Goal: Task Accomplishment & Management: Manage account settings

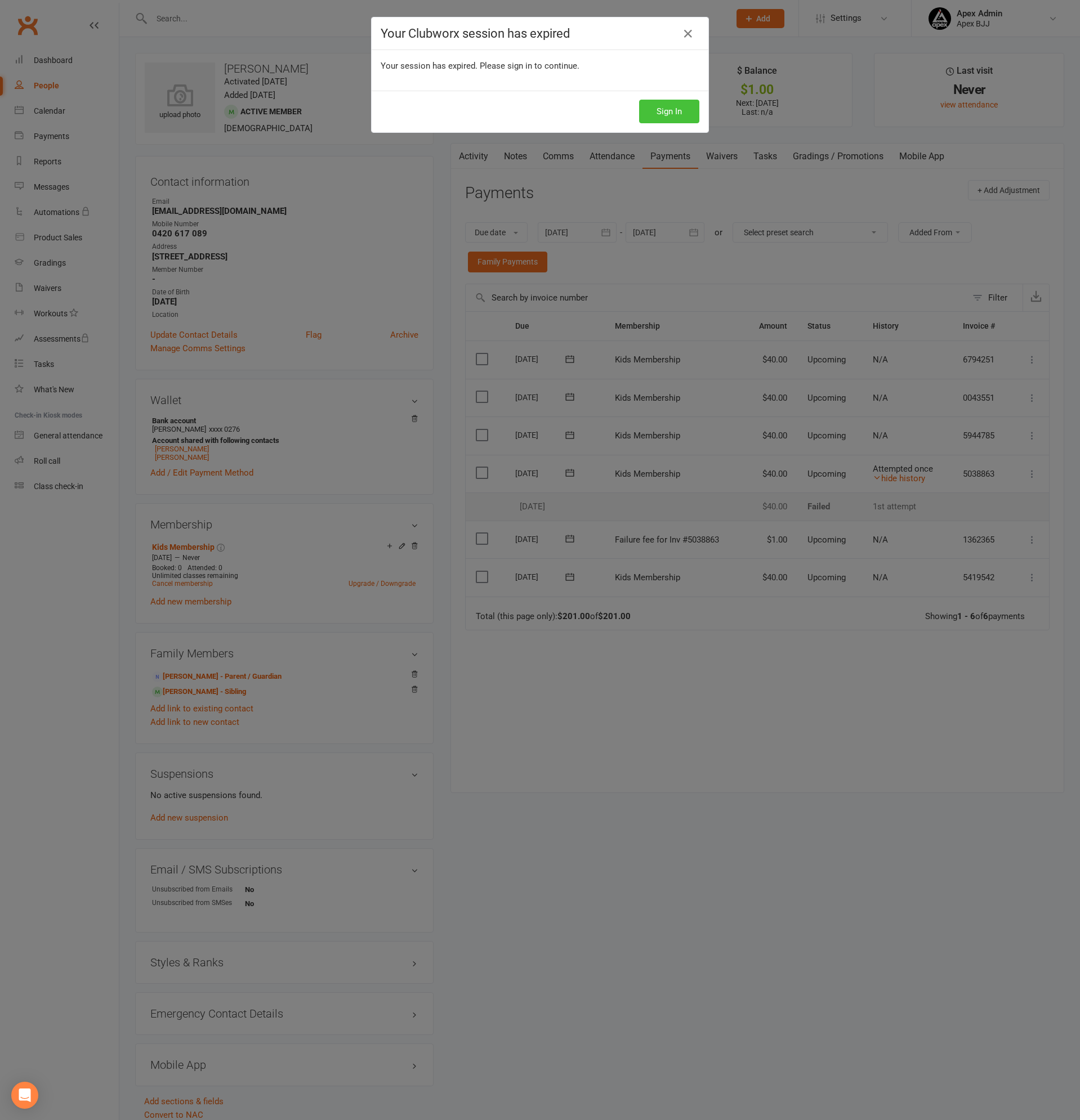
click at [661, 114] on button "Sign In" at bounding box center [669, 111] width 61 height 23
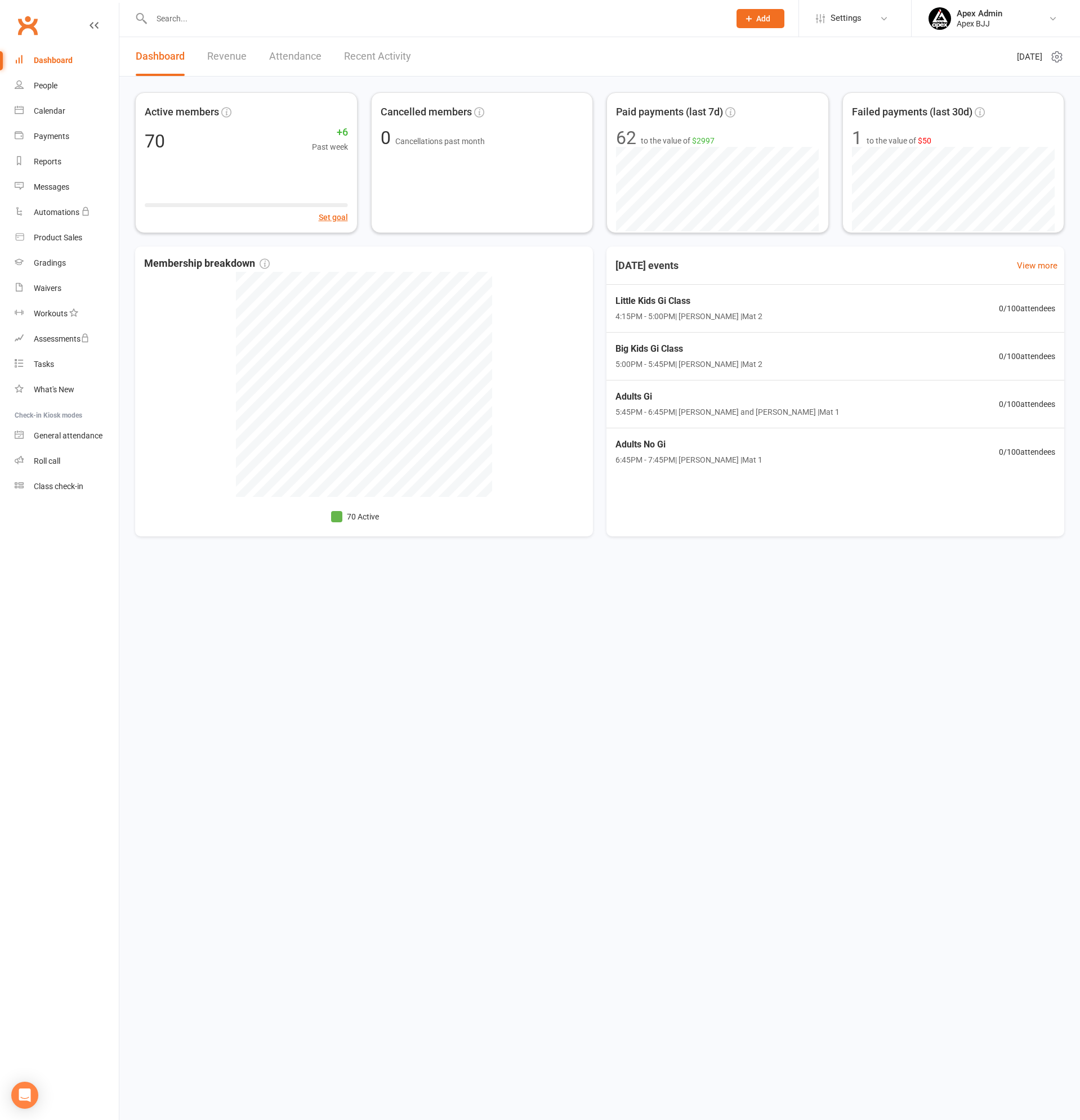
click at [205, 18] on input "text" at bounding box center [435, 19] width 573 height 16
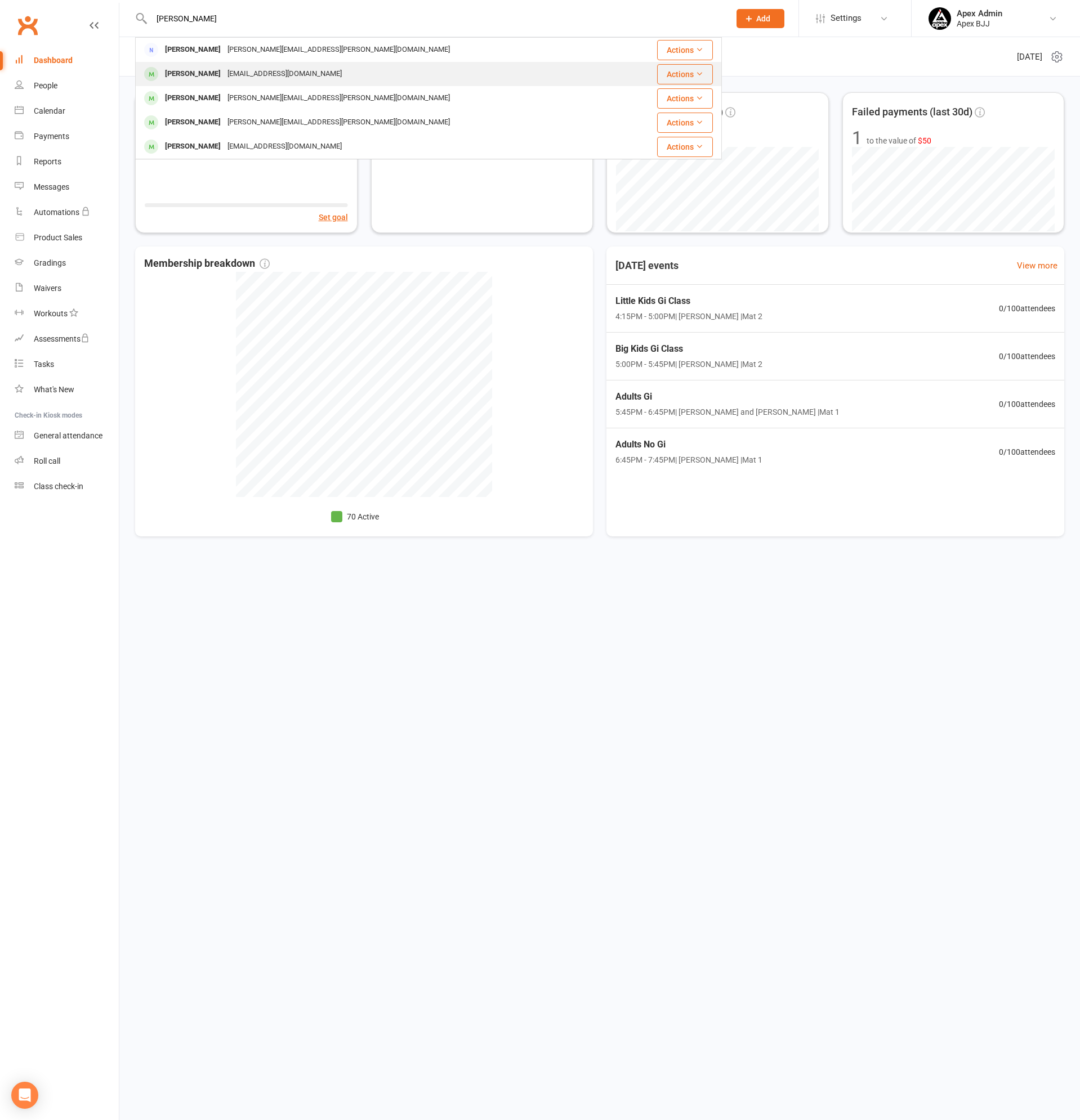
type input "rofail"
click at [225, 71] on div "[EMAIL_ADDRESS][DOMAIN_NAME]" at bounding box center [284, 74] width 121 height 16
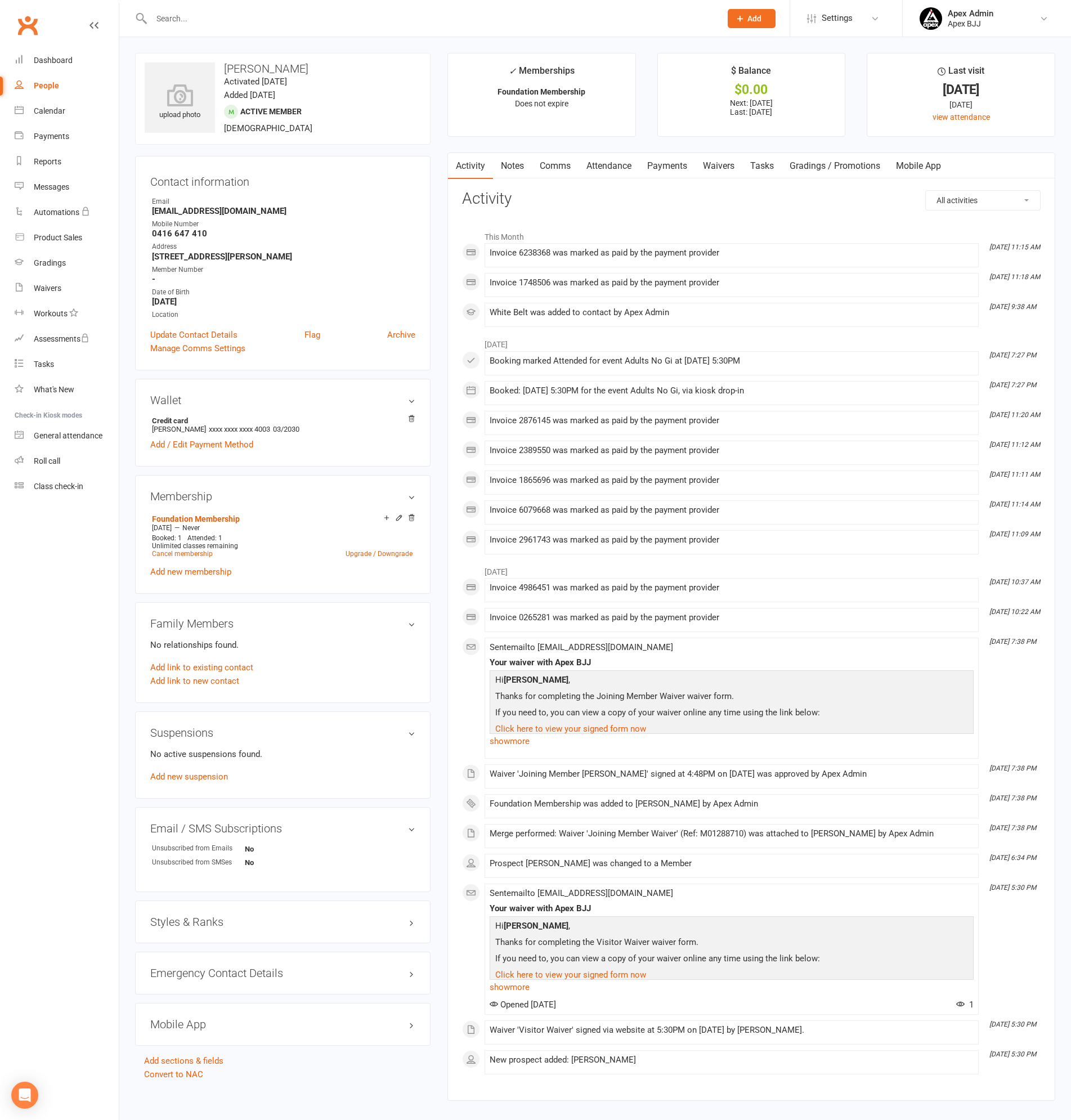
click at [666, 165] on link "Payments" at bounding box center [667, 165] width 56 height 26
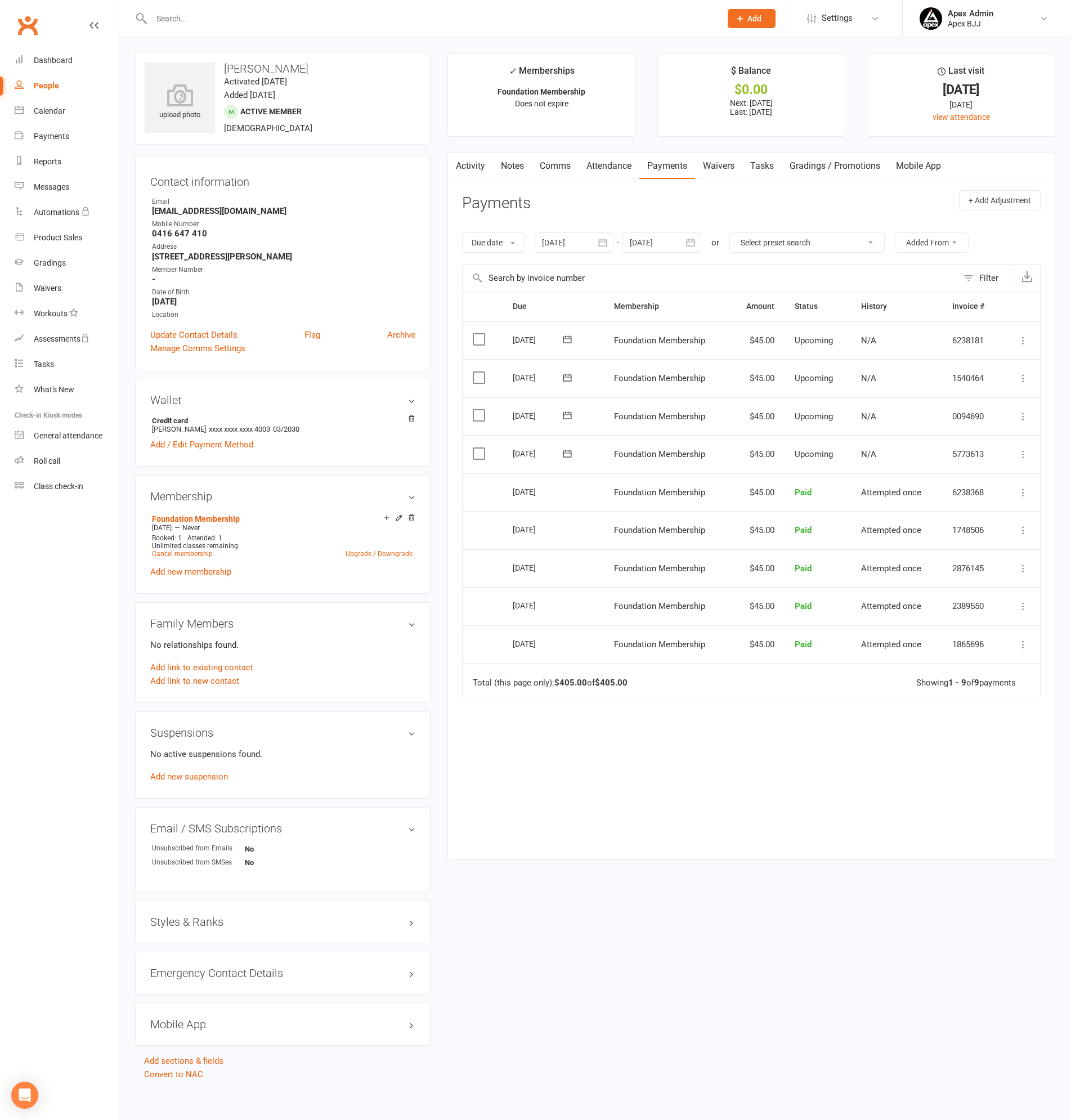
click at [217, 19] on input "text" at bounding box center [430, 19] width 565 height 16
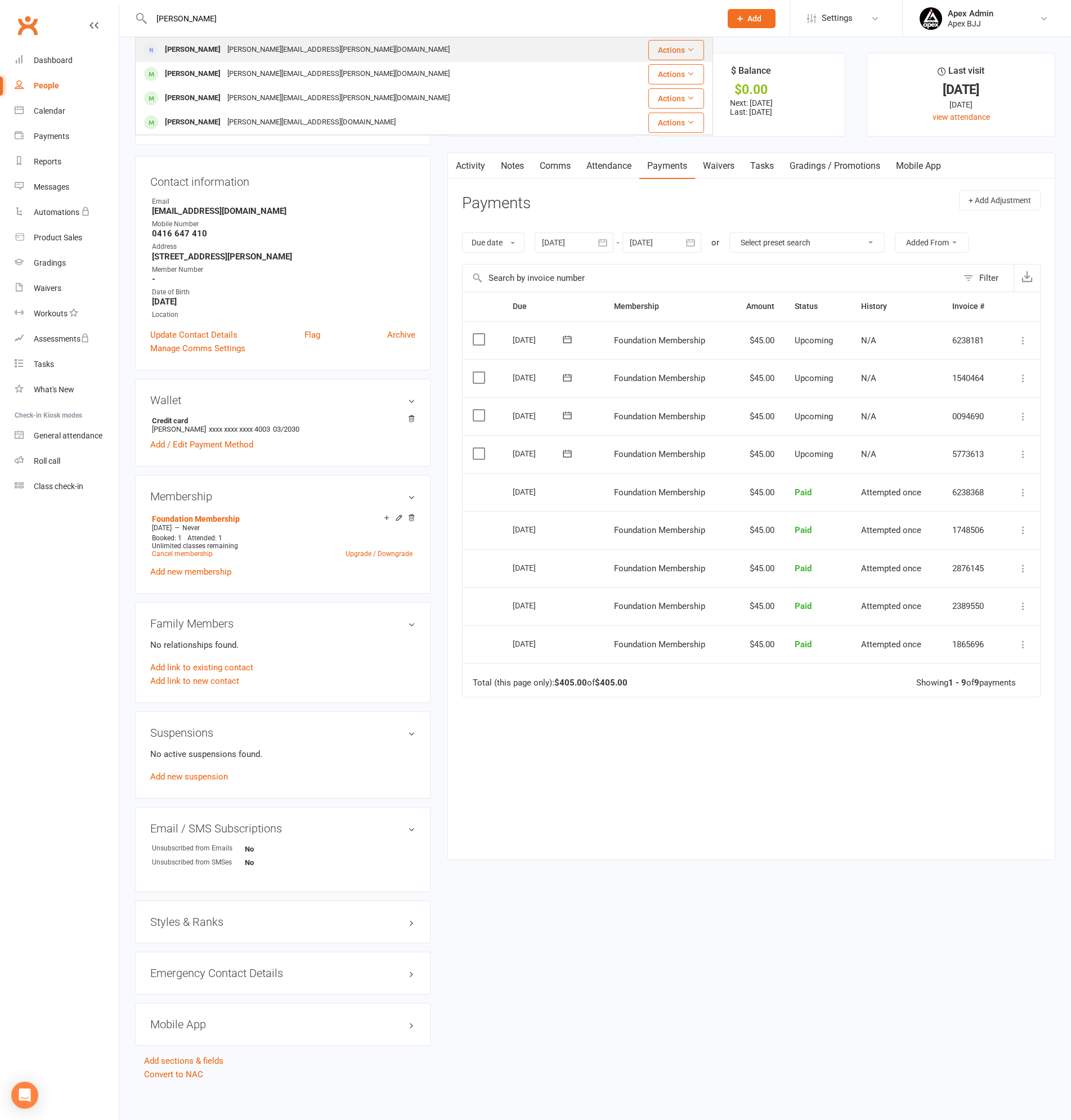
type input "oliver"
click at [224, 48] on div "Oliver.rofail@outlook.com" at bounding box center [338, 50] width 229 height 16
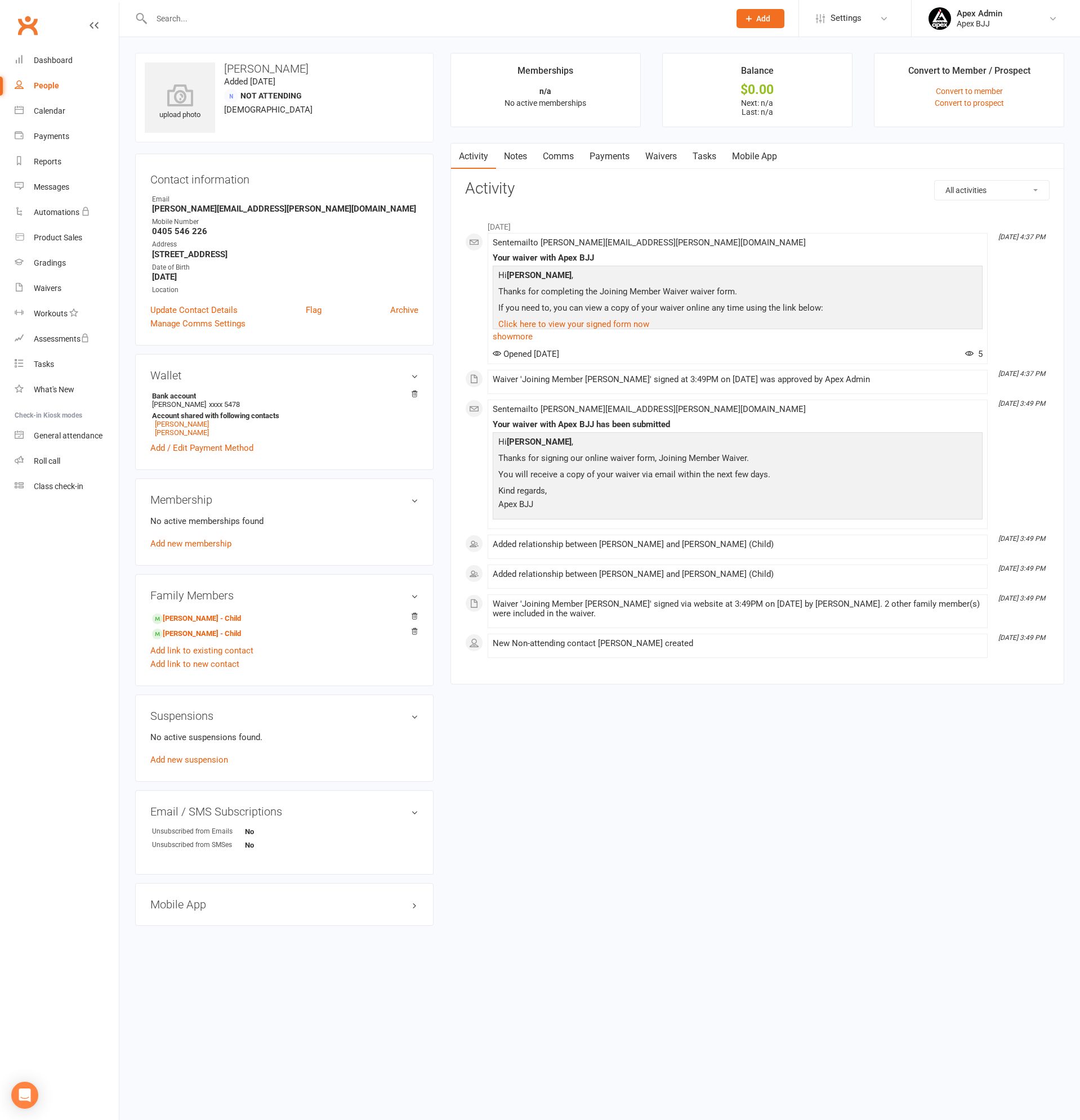
click at [610, 154] on link "Payments" at bounding box center [609, 156] width 56 height 26
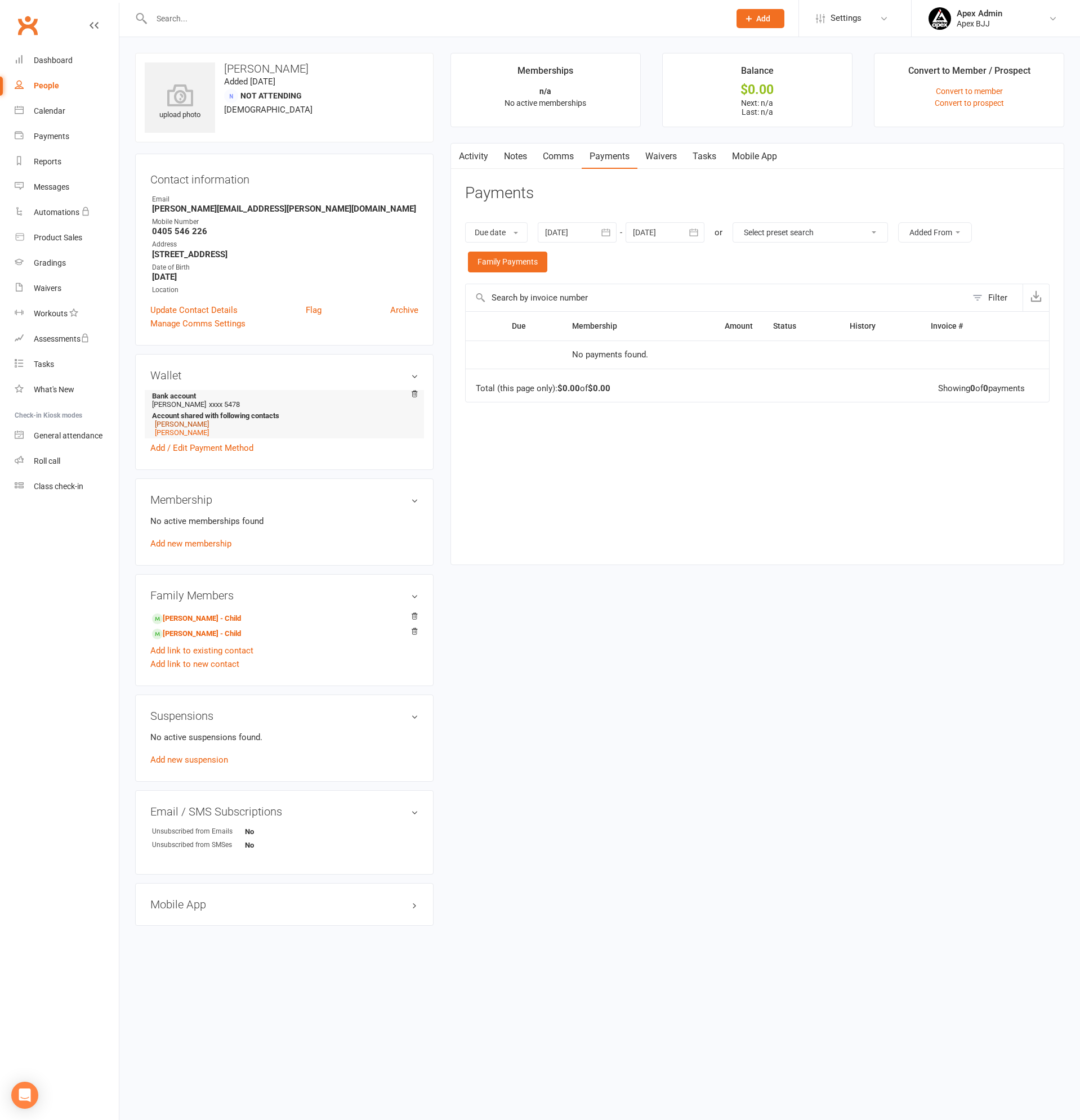
click at [179, 423] on link "[PERSON_NAME]" at bounding box center [182, 423] width 54 height 9
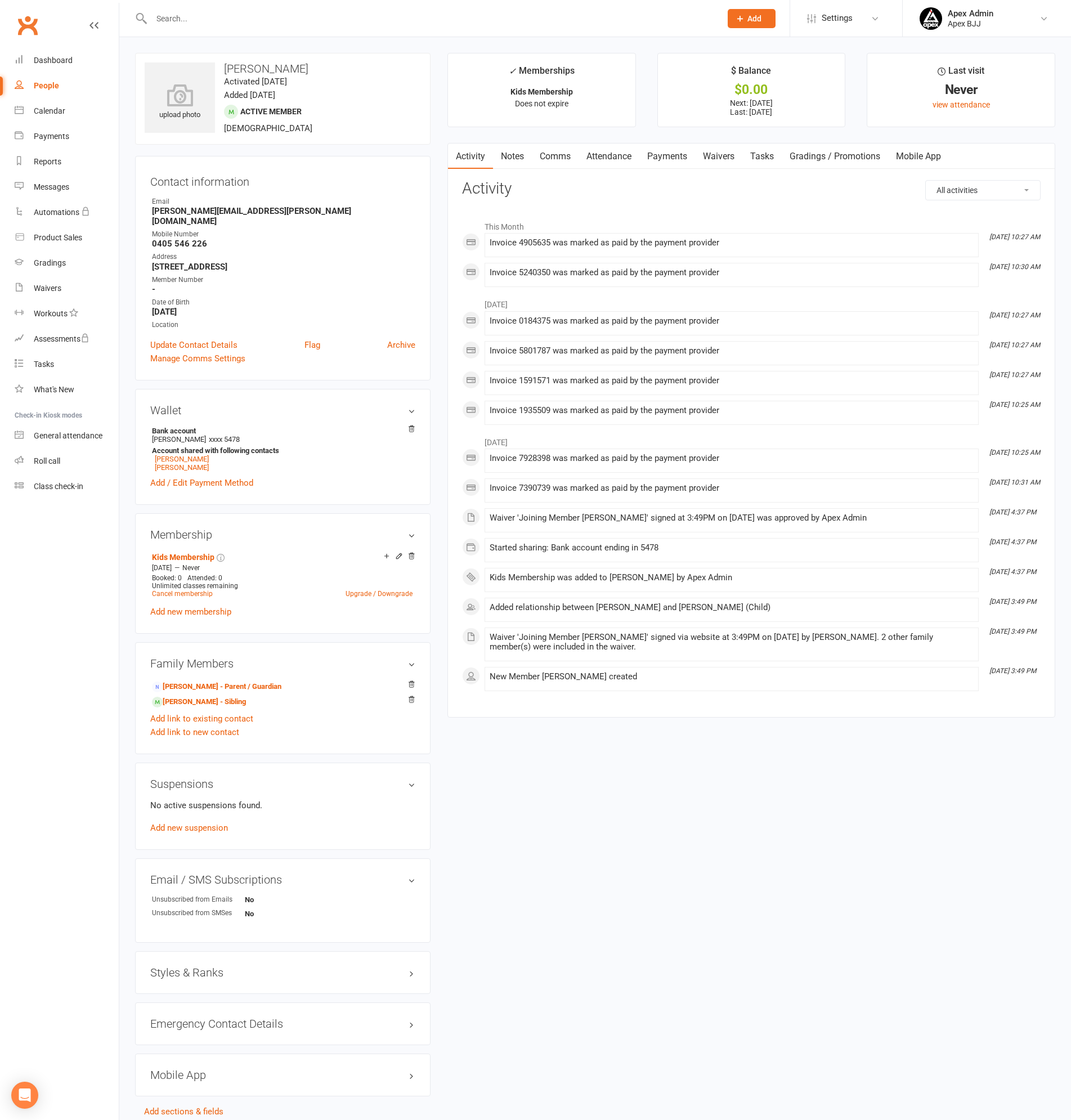
click at [652, 152] on link "Payments" at bounding box center [667, 156] width 56 height 26
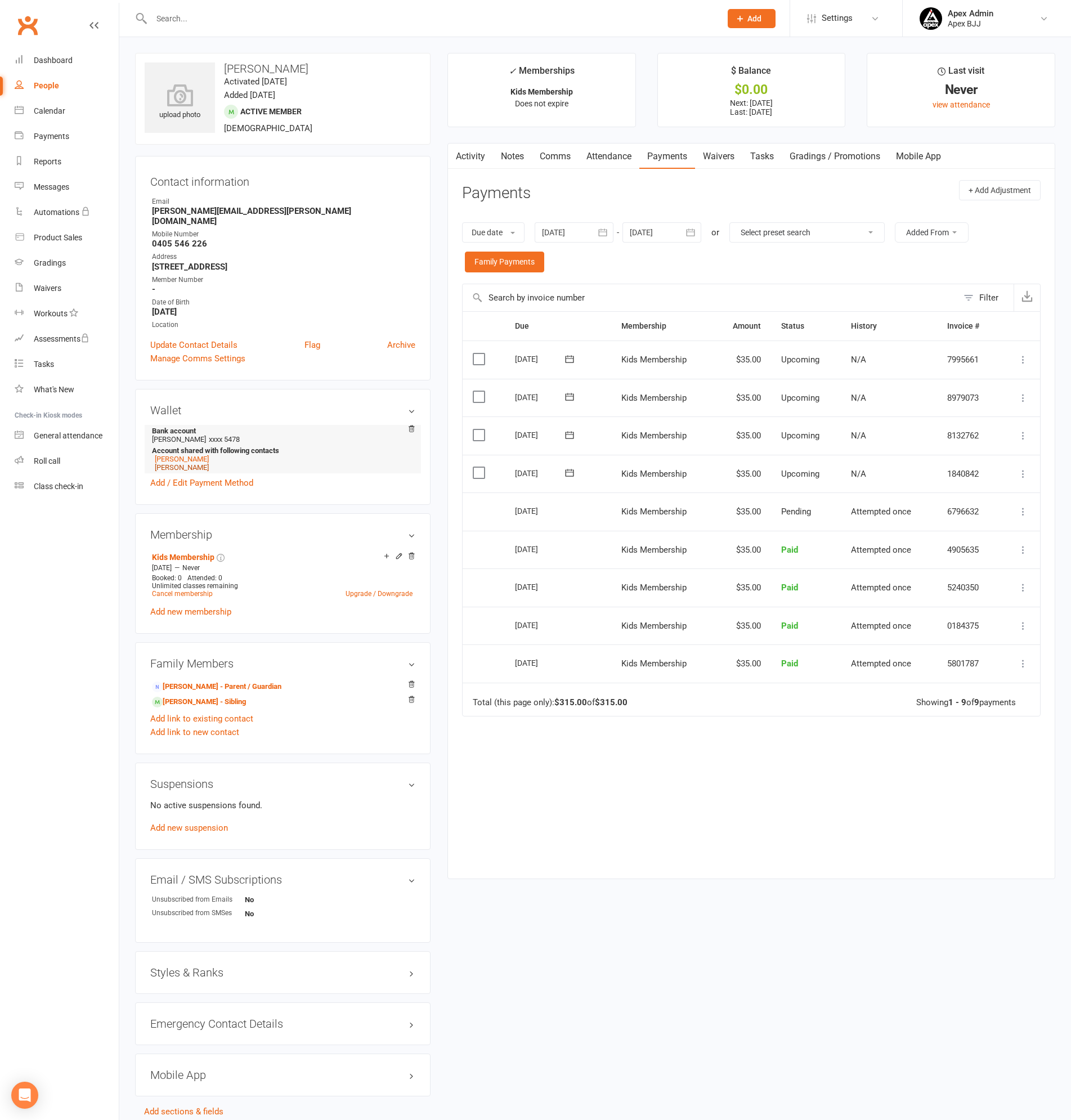
click at [185, 463] on link "Jacob Rofail" at bounding box center [182, 467] width 54 height 9
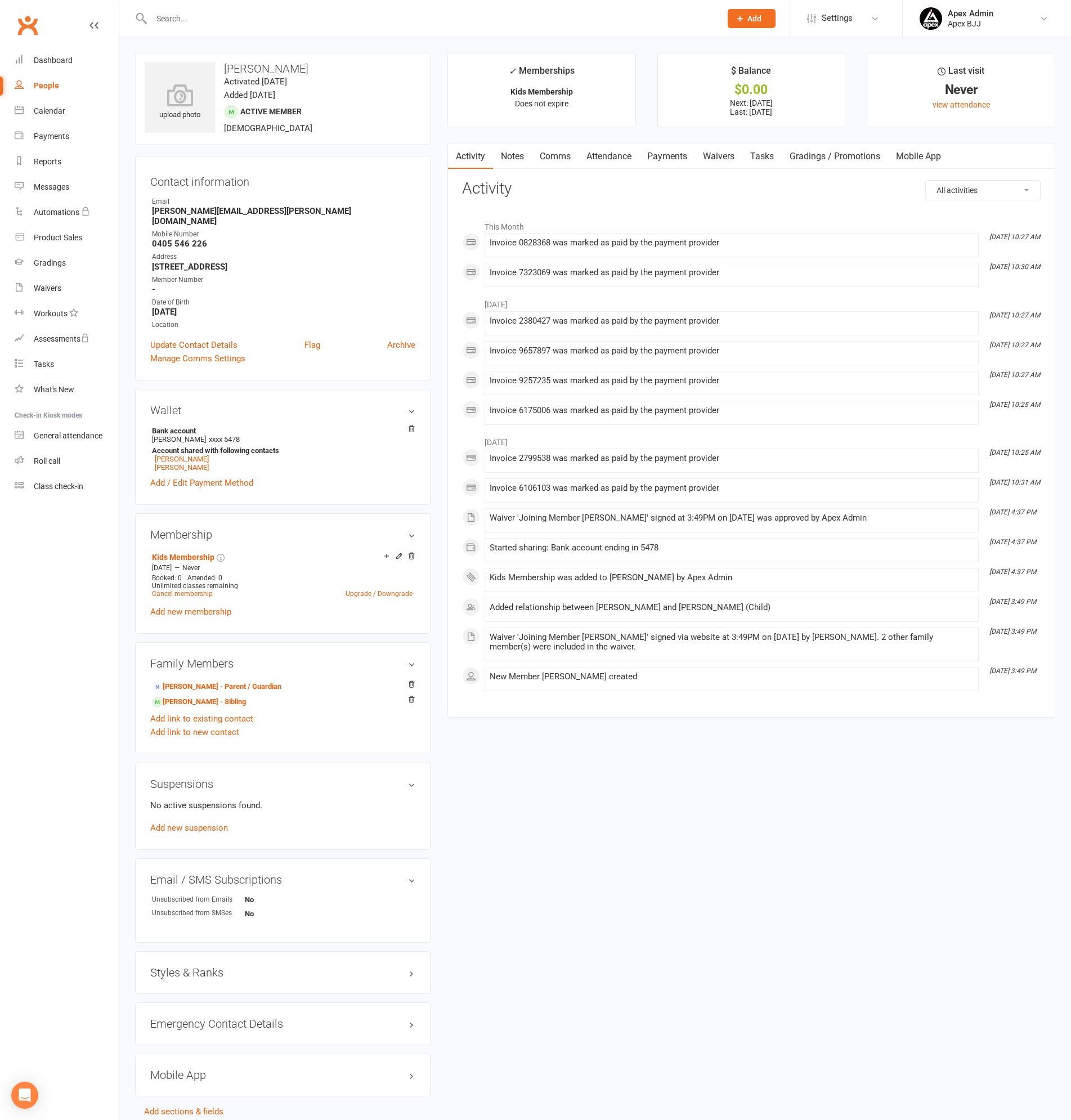
click at [651, 159] on link "Payments" at bounding box center [667, 156] width 56 height 26
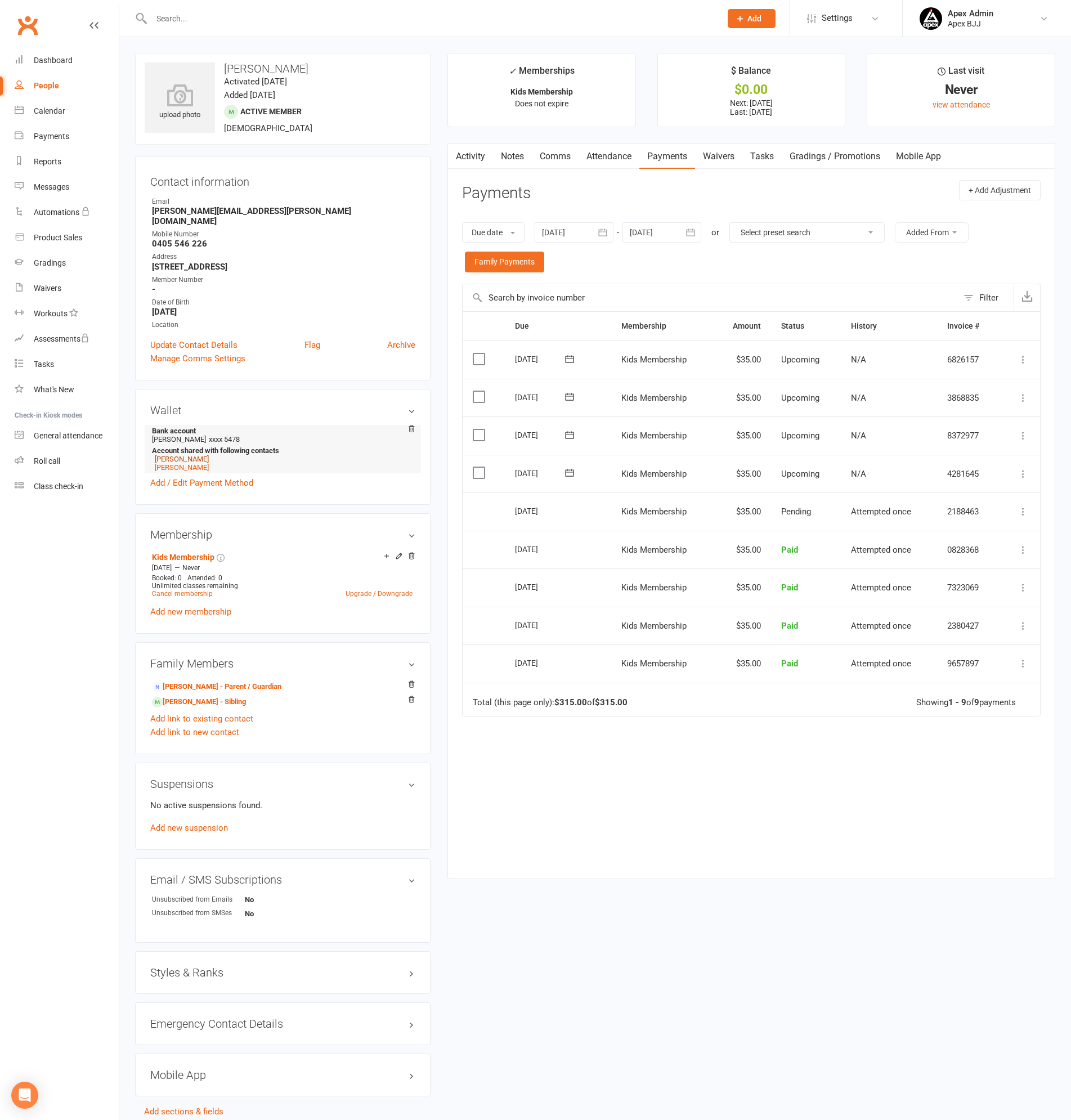
click at [179, 454] on link "Oliver Rofail" at bounding box center [182, 458] width 54 height 9
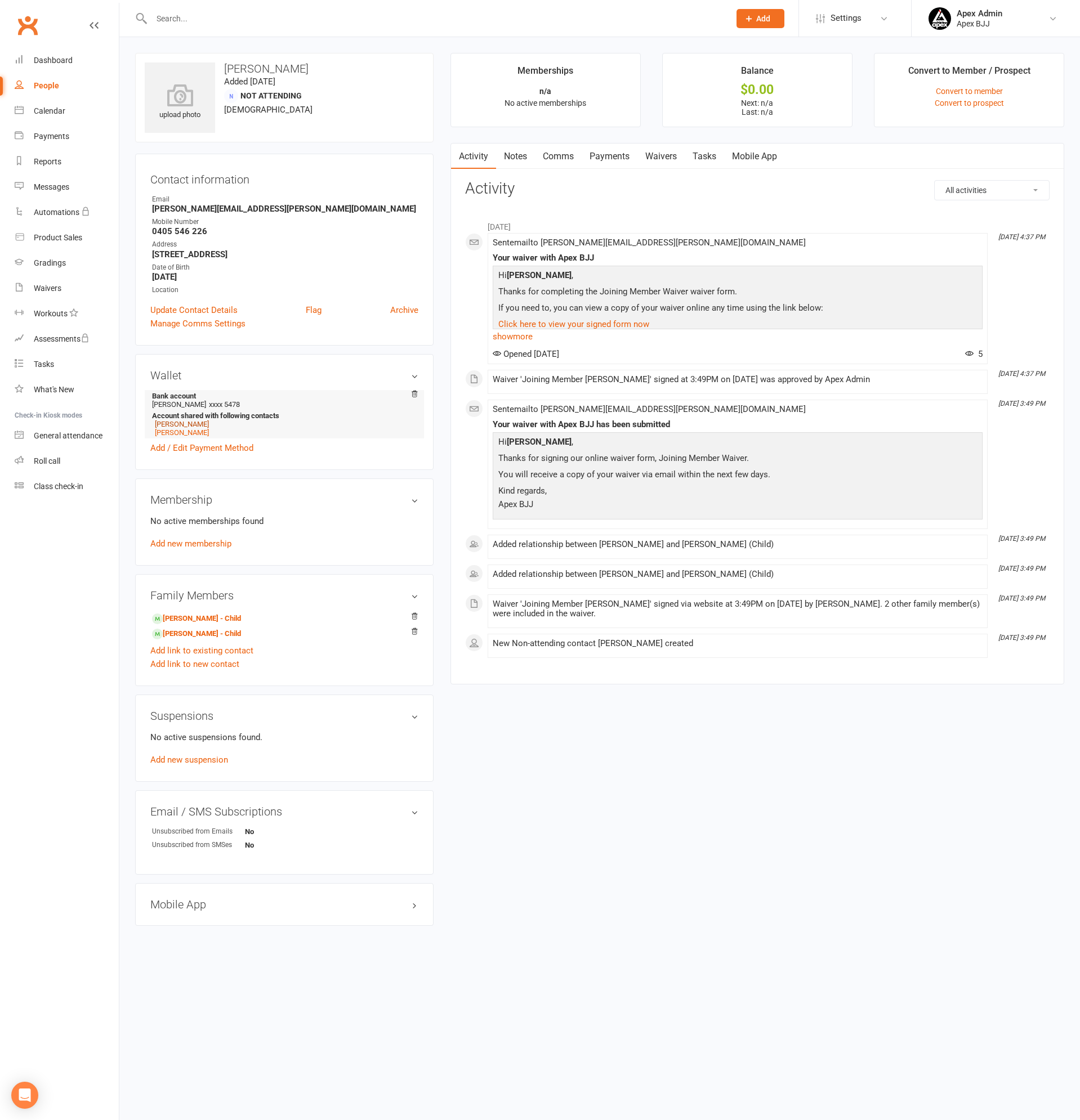
click at [175, 420] on link "Lucas Rofail" at bounding box center [182, 423] width 54 height 9
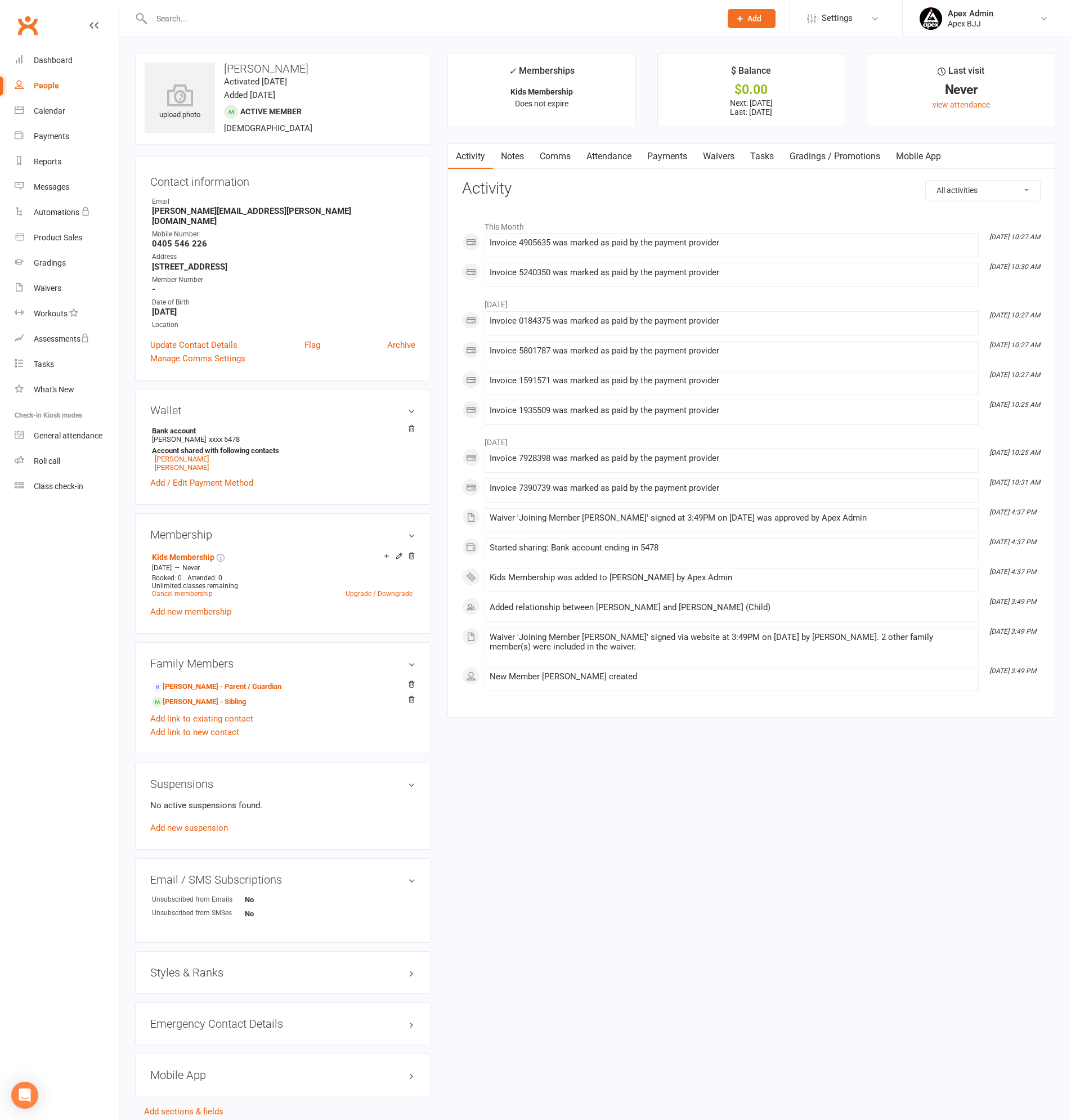
click at [674, 150] on link "Payments" at bounding box center [667, 156] width 56 height 26
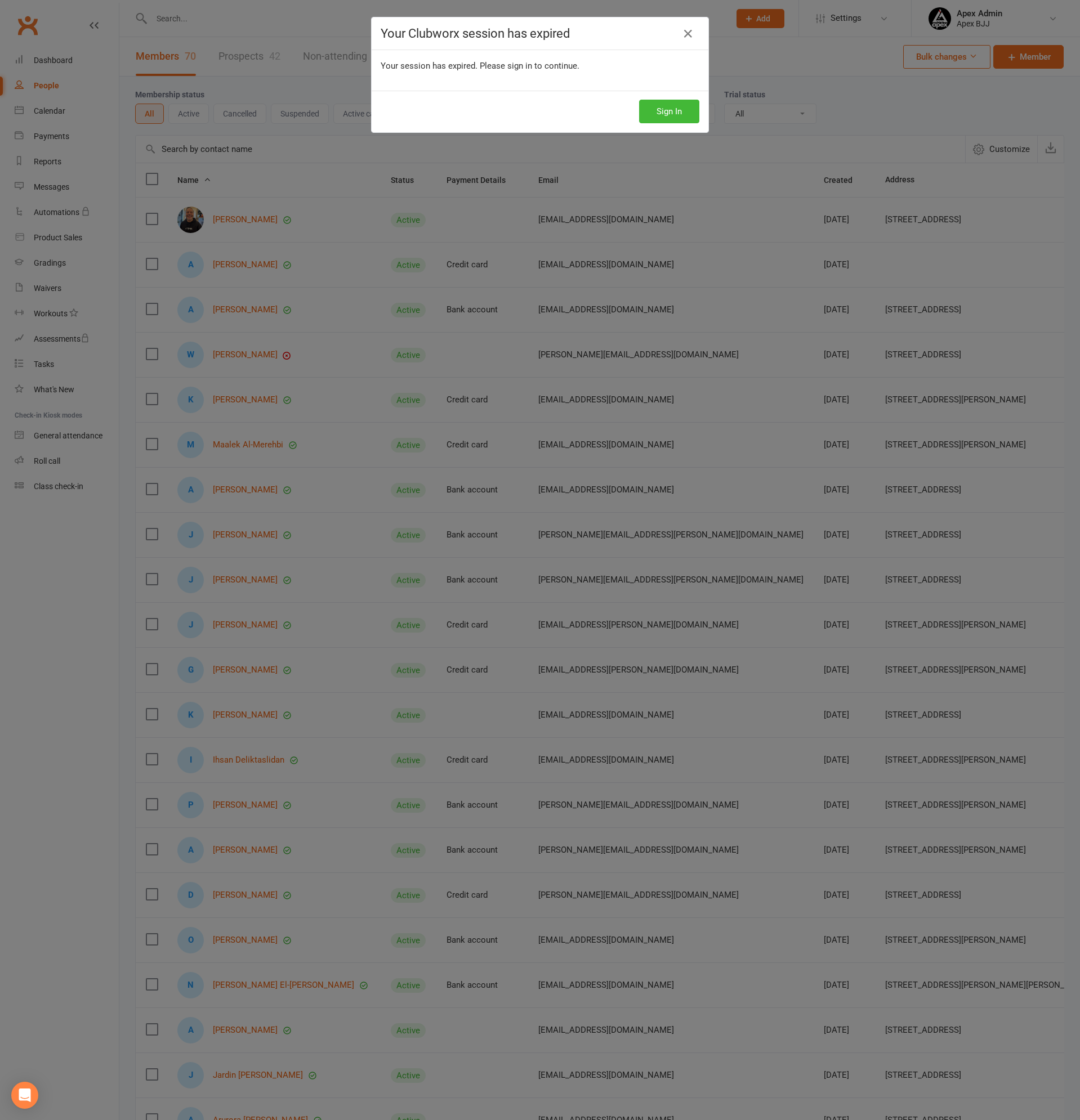
select select "100"
click at [678, 113] on button "Sign In" at bounding box center [669, 111] width 61 height 23
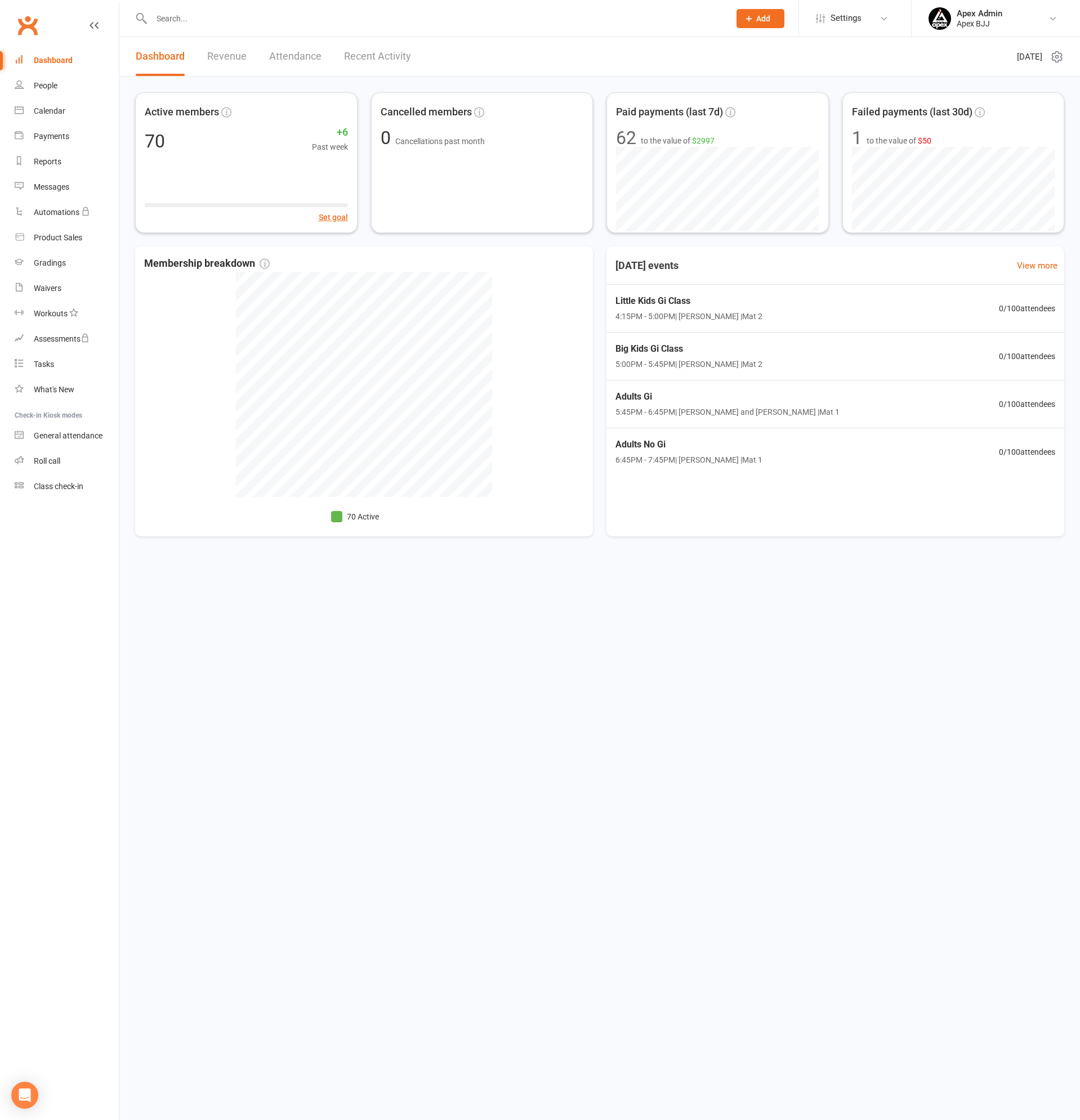
click at [218, 25] on input "text" at bounding box center [435, 19] width 573 height 16
type input "[PERSON_NAME]"
click at [214, 48] on div "[PERSON_NAME]" at bounding box center [193, 50] width 62 height 16
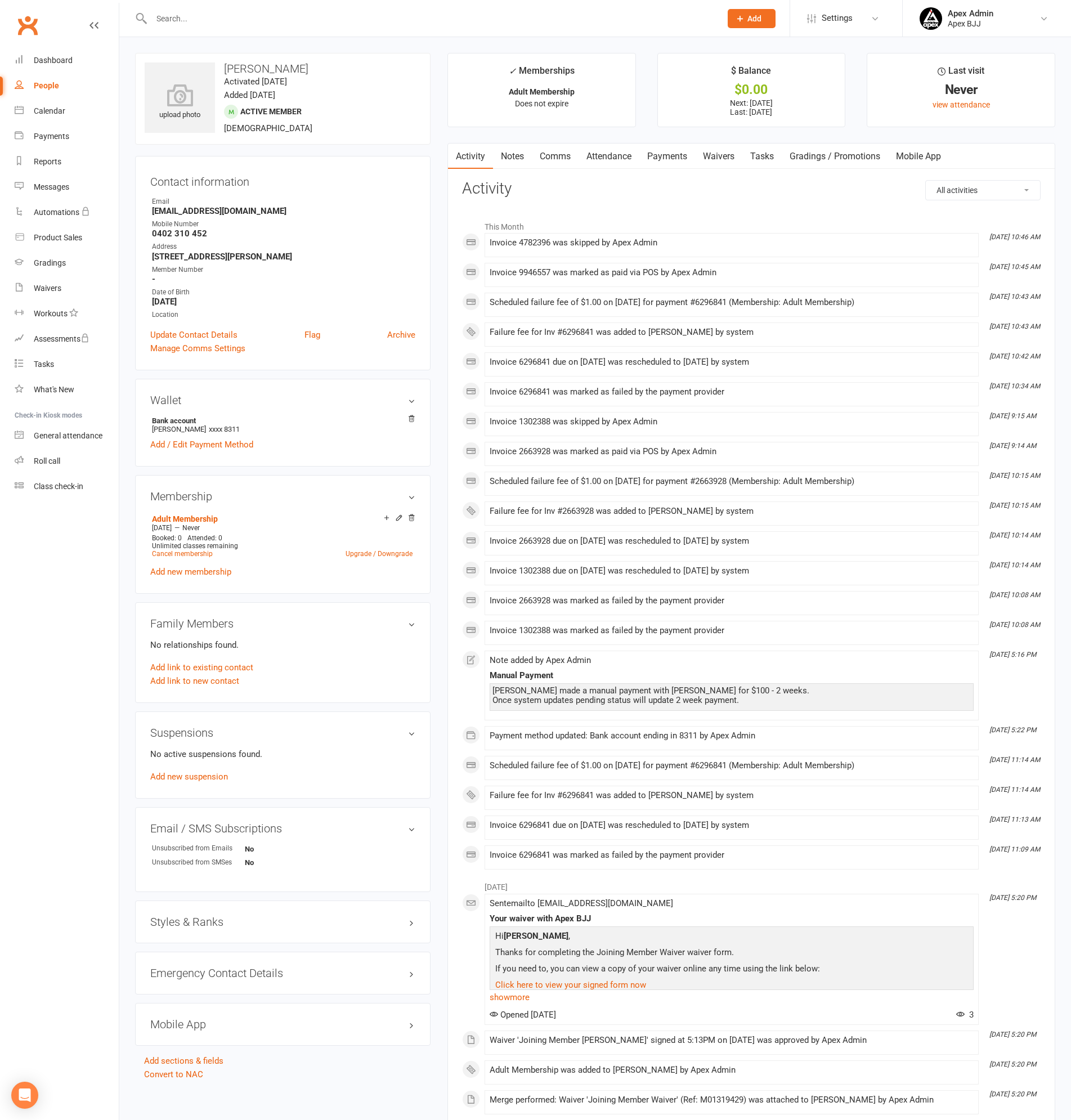
click at [679, 160] on link "Payments" at bounding box center [667, 156] width 56 height 26
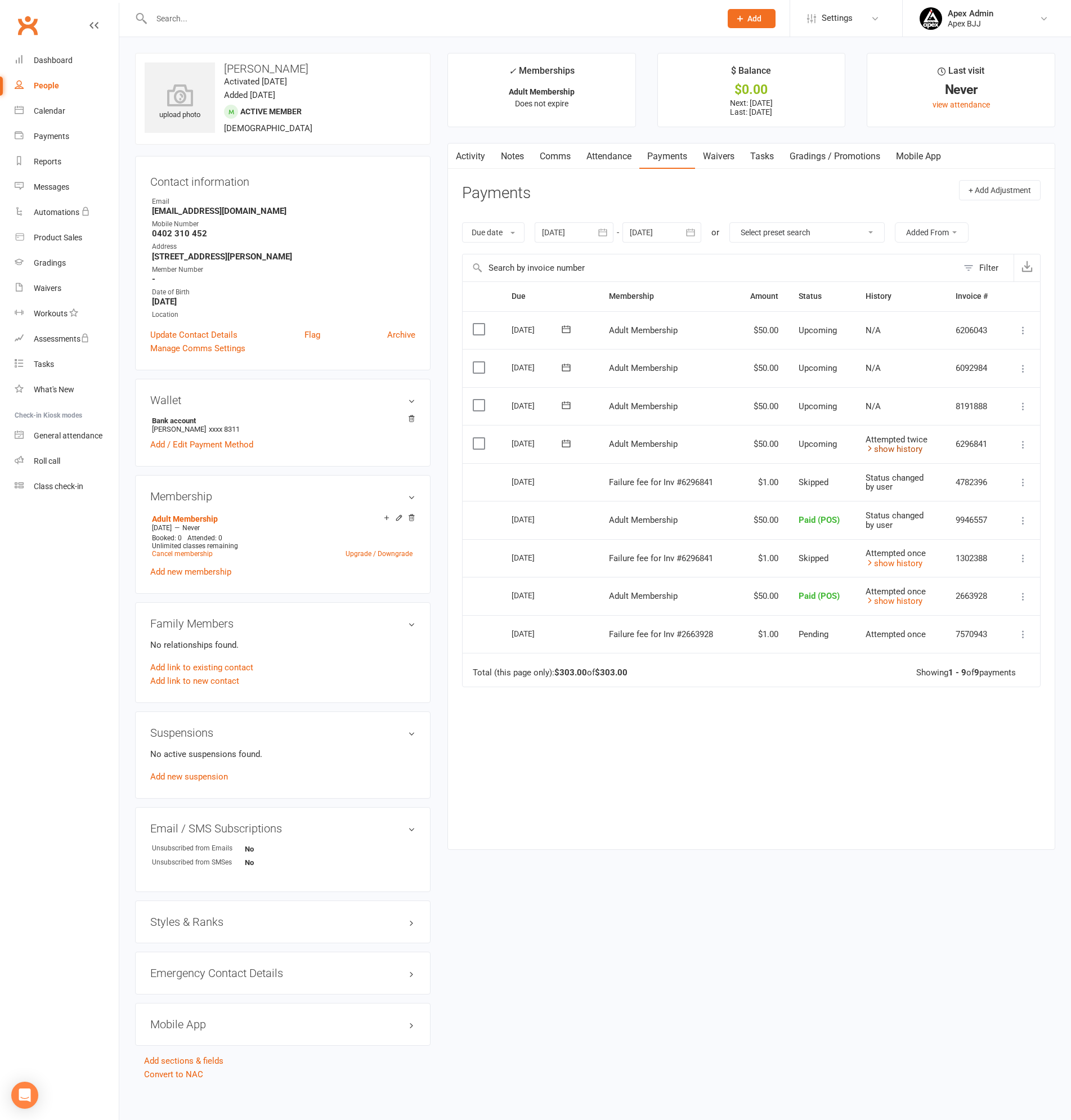
click at [895, 454] on link "show history" at bounding box center [893, 449] width 57 height 10
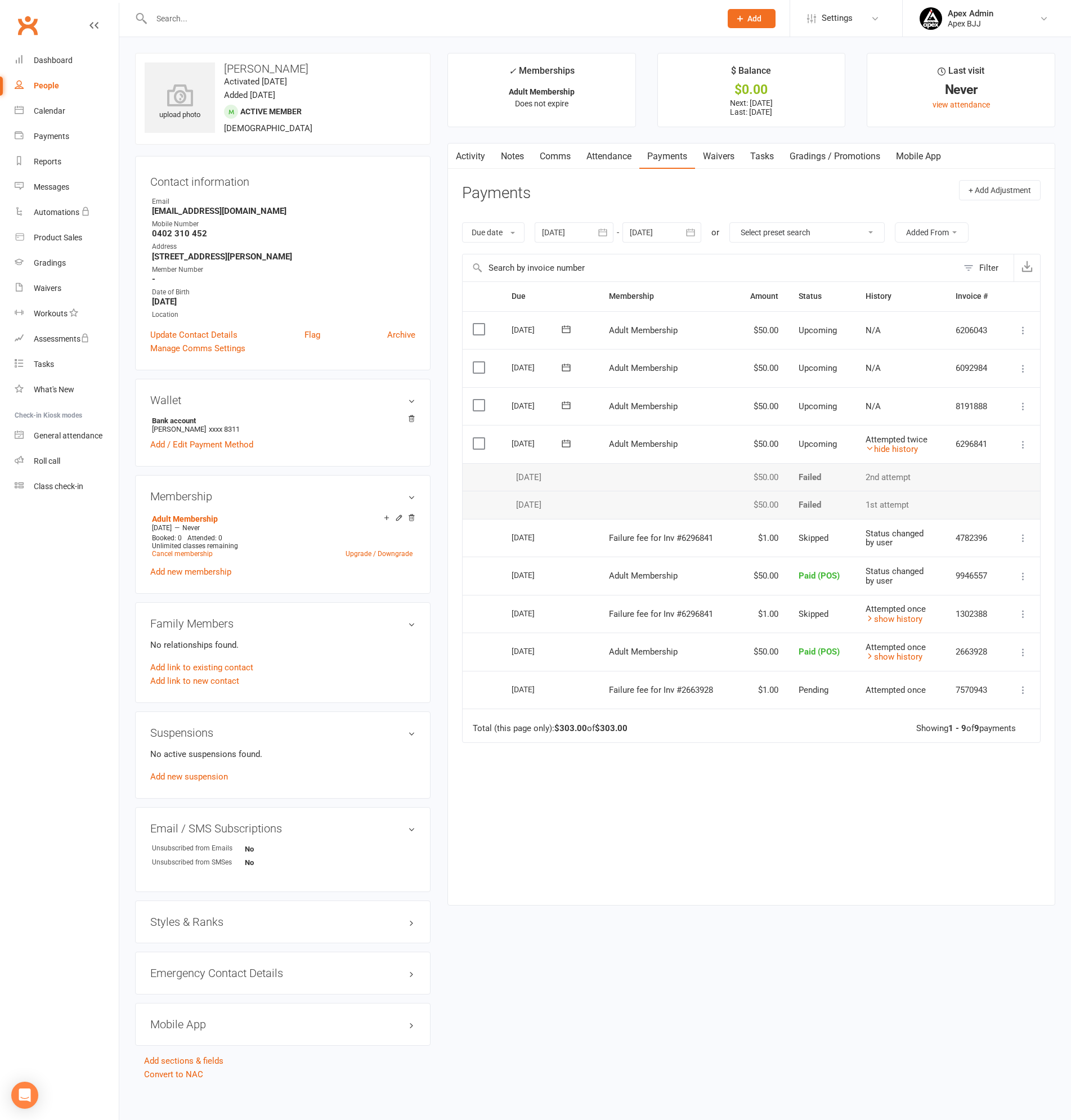
click at [42, 82] on div "People" at bounding box center [46, 85] width 26 height 9
select select "100"
